Goal: Find specific page/section: Find specific page/section

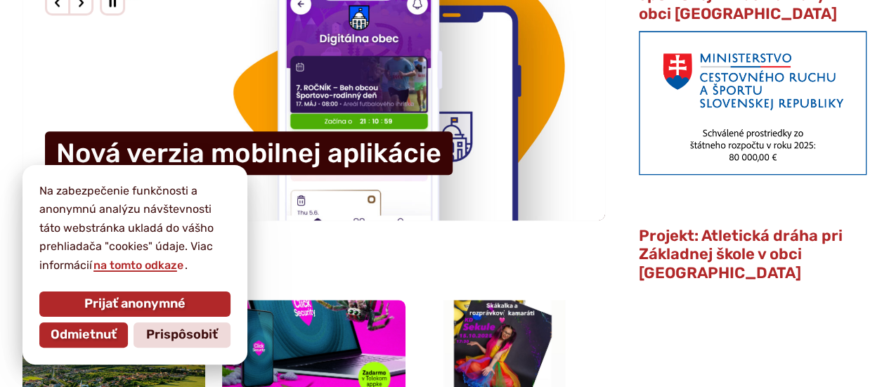
scroll to position [562, 0]
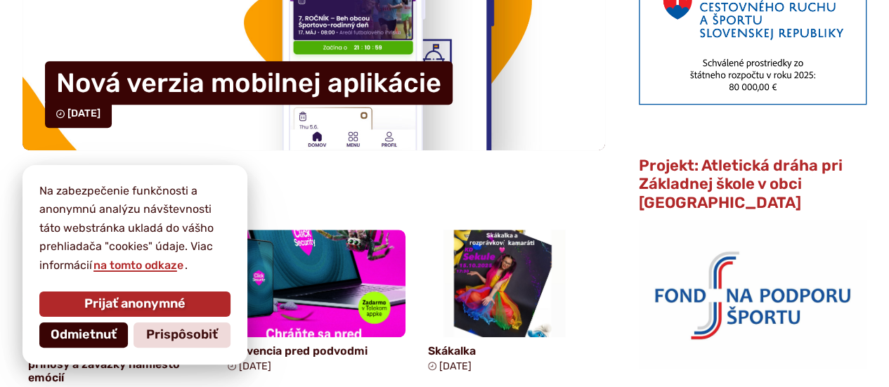
click at [64, 335] on span "Odmietnuť" at bounding box center [84, 335] width 66 height 15
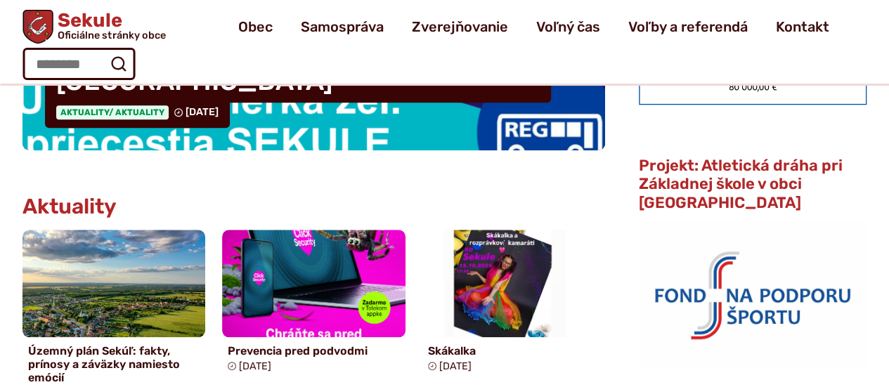
scroll to position [281, 0]
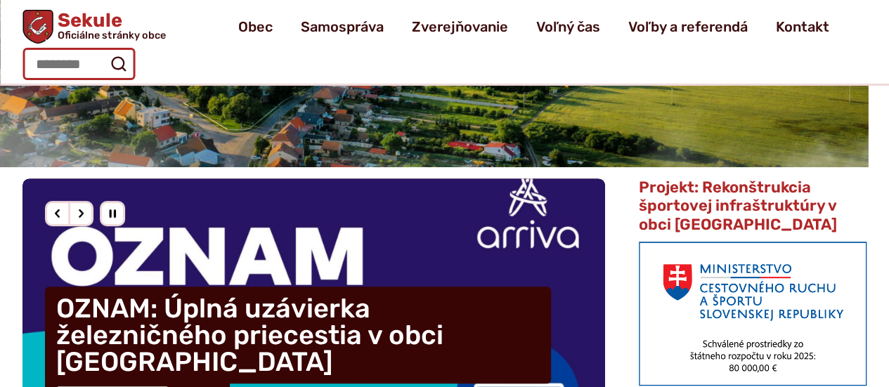
click at [53, 64] on input "Hľadať:" at bounding box center [78, 64] width 112 height 32
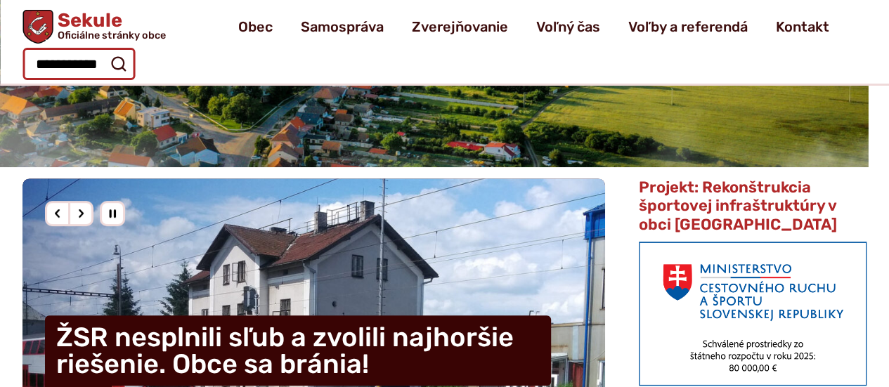
scroll to position [0, 4]
type input "**********"
click at [105, 51] on button "Odoslať vyhľadávací formulár" at bounding box center [117, 63] width 25 height 25
